Goal: Information Seeking & Learning: Learn about a topic

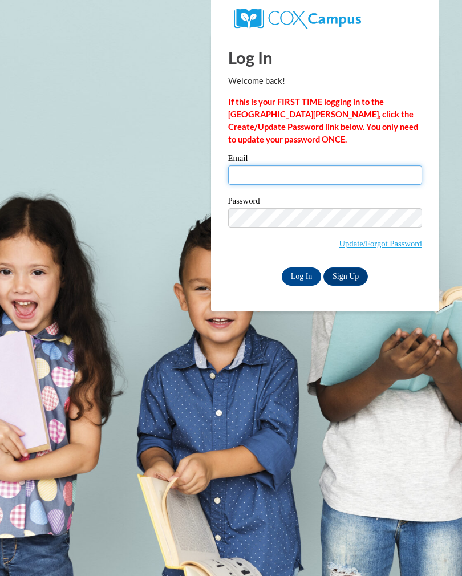
click at [334, 184] on input "Email" at bounding box center [325, 174] width 194 height 19
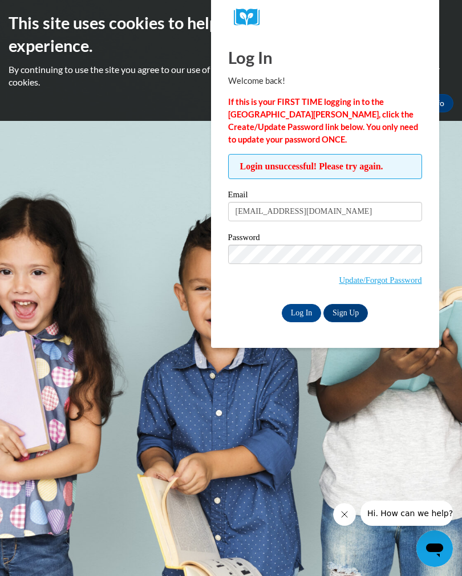
click at [297, 305] on input "Log In" at bounding box center [302, 313] width 40 height 18
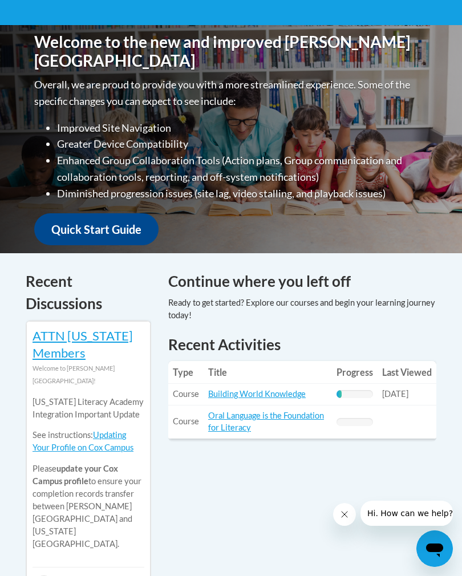
scroll to position [328, 0]
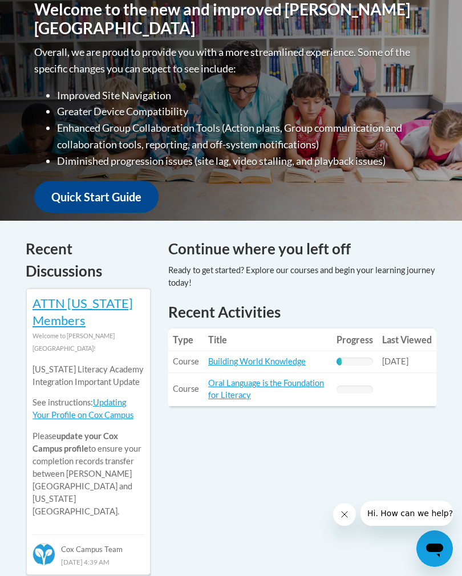
click at [269, 359] on link "Building World Knowledge" at bounding box center [257, 362] width 98 height 10
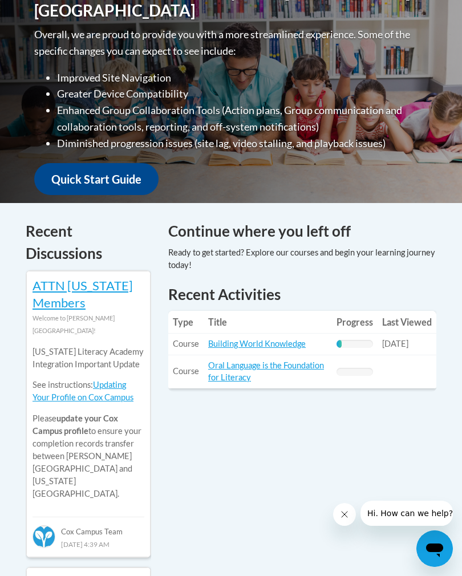
click at [253, 368] on link "Oral Language is the Foundation for Literacy" at bounding box center [266, 372] width 116 height 22
click at [281, 339] on link "Building World Knowledge" at bounding box center [257, 344] width 98 height 10
click at [281, 341] on link "Building World Knowledge" at bounding box center [257, 344] width 98 height 10
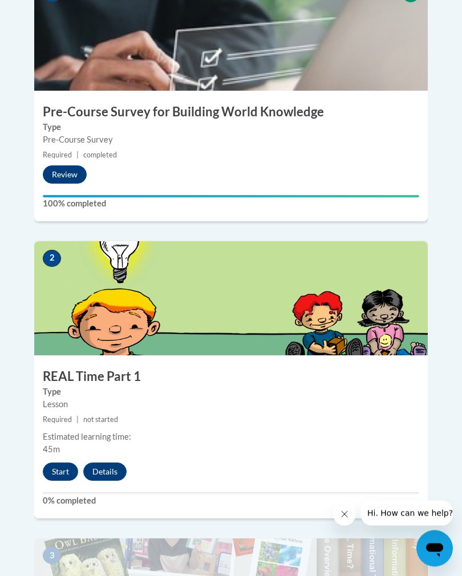
scroll to position [522, 0]
click at [63, 463] on button "Start" at bounding box center [60, 472] width 35 height 18
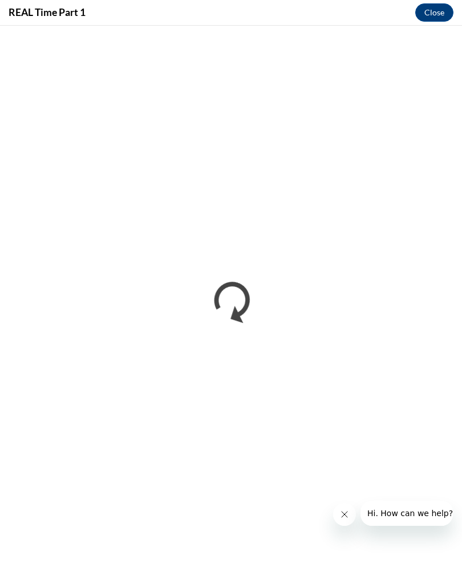
scroll to position [0, 0]
click at [432, 7] on button "Close" at bounding box center [434, 12] width 38 height 18
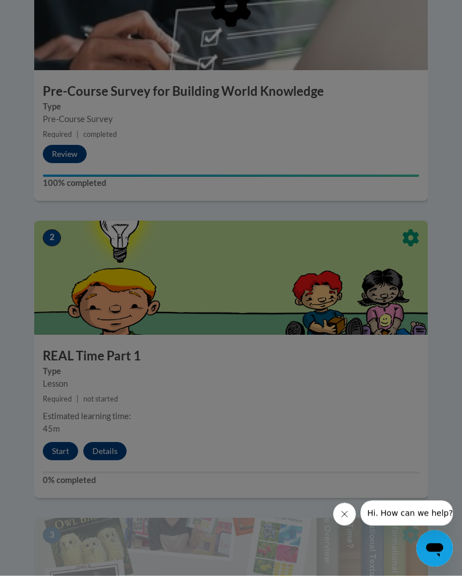
scroll to position [534, 0]
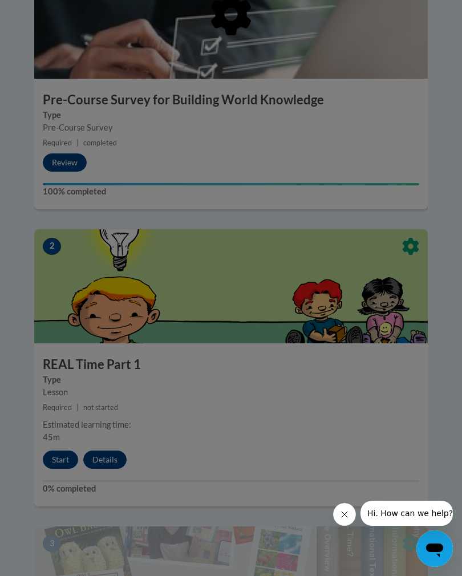
click at [342, 507] on button "Close message from company" at bounding box center [344, 514] width 23 height 23
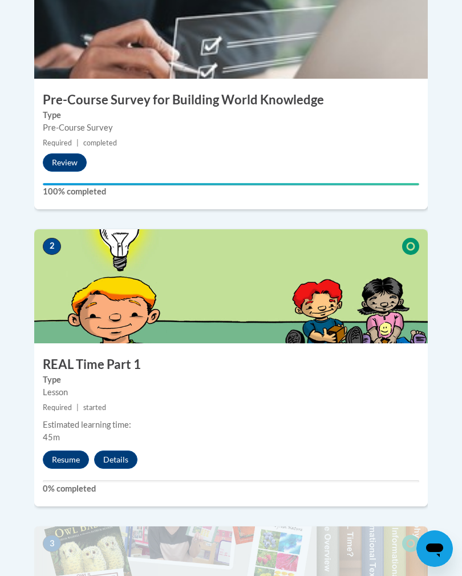
click at [63, 451] on button "Resume" at bounding box center [66, 460] width 46 height 18
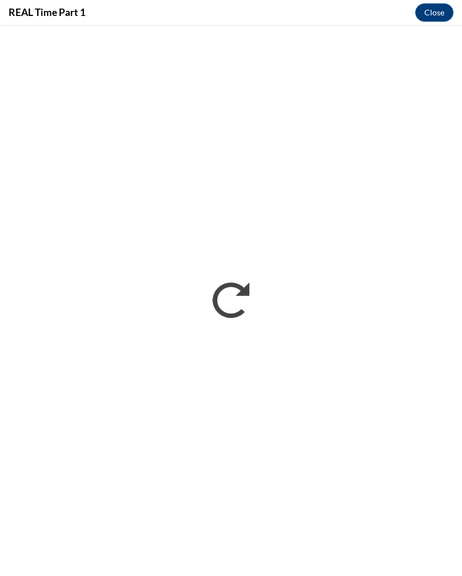
scroll to position [0, 0]
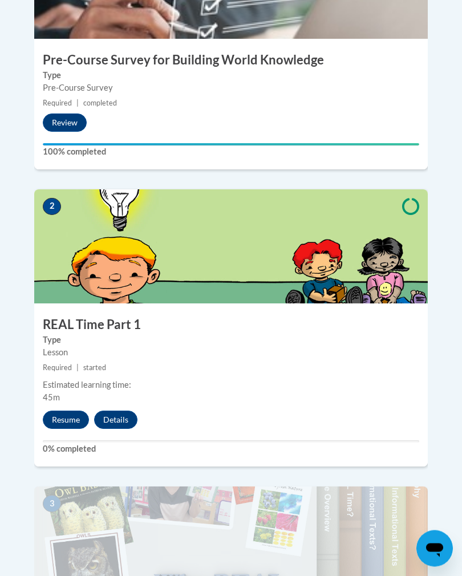
click at [59, 411] on button "Resume" at bounding box center [66, 420] width 46 height 18
